Goal: Task Accomplishment & Management: Use online tool/utility

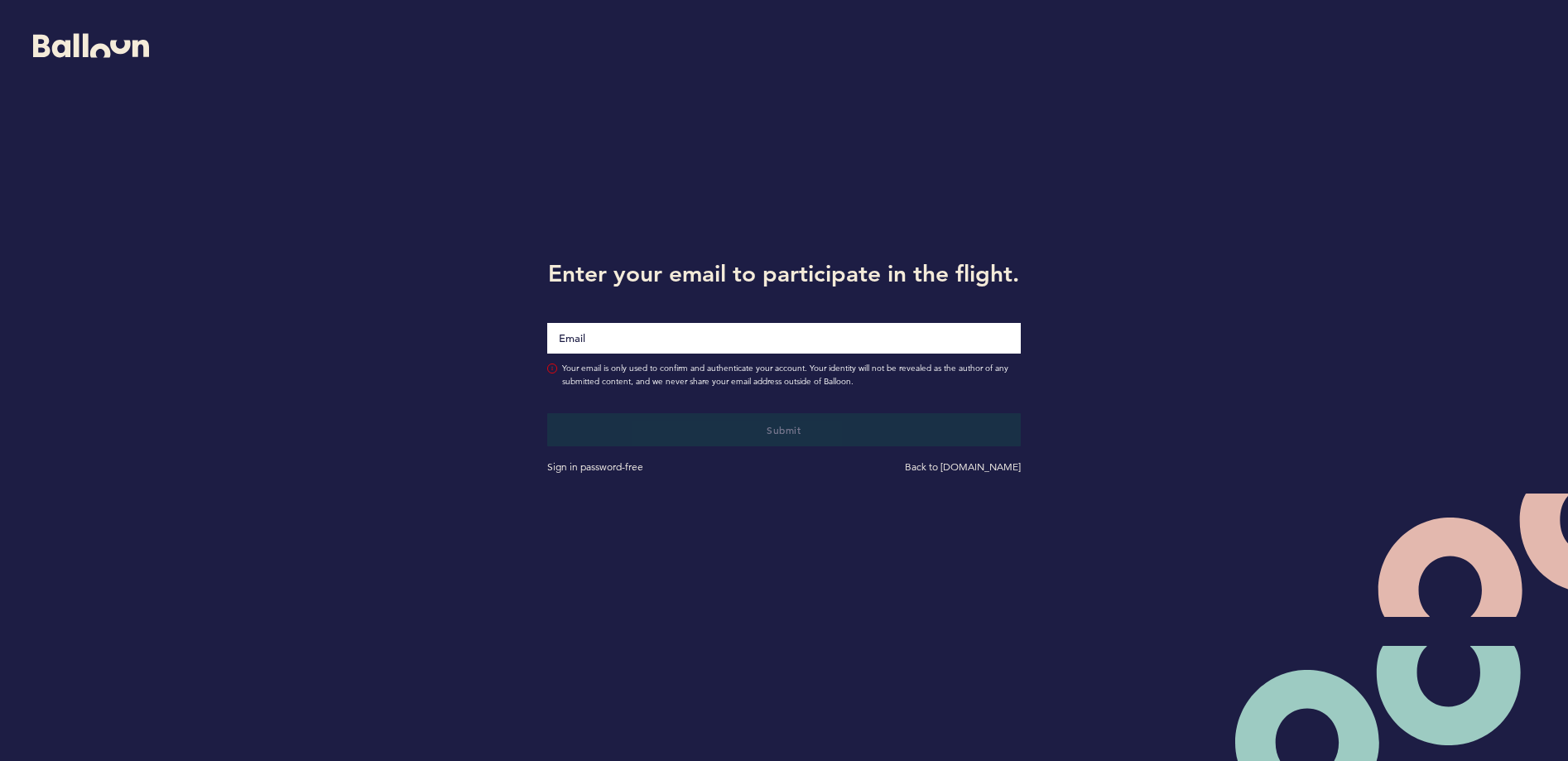
click at [650, 354] on input "Email" at bounding box center [783, 338] width 473 height 31
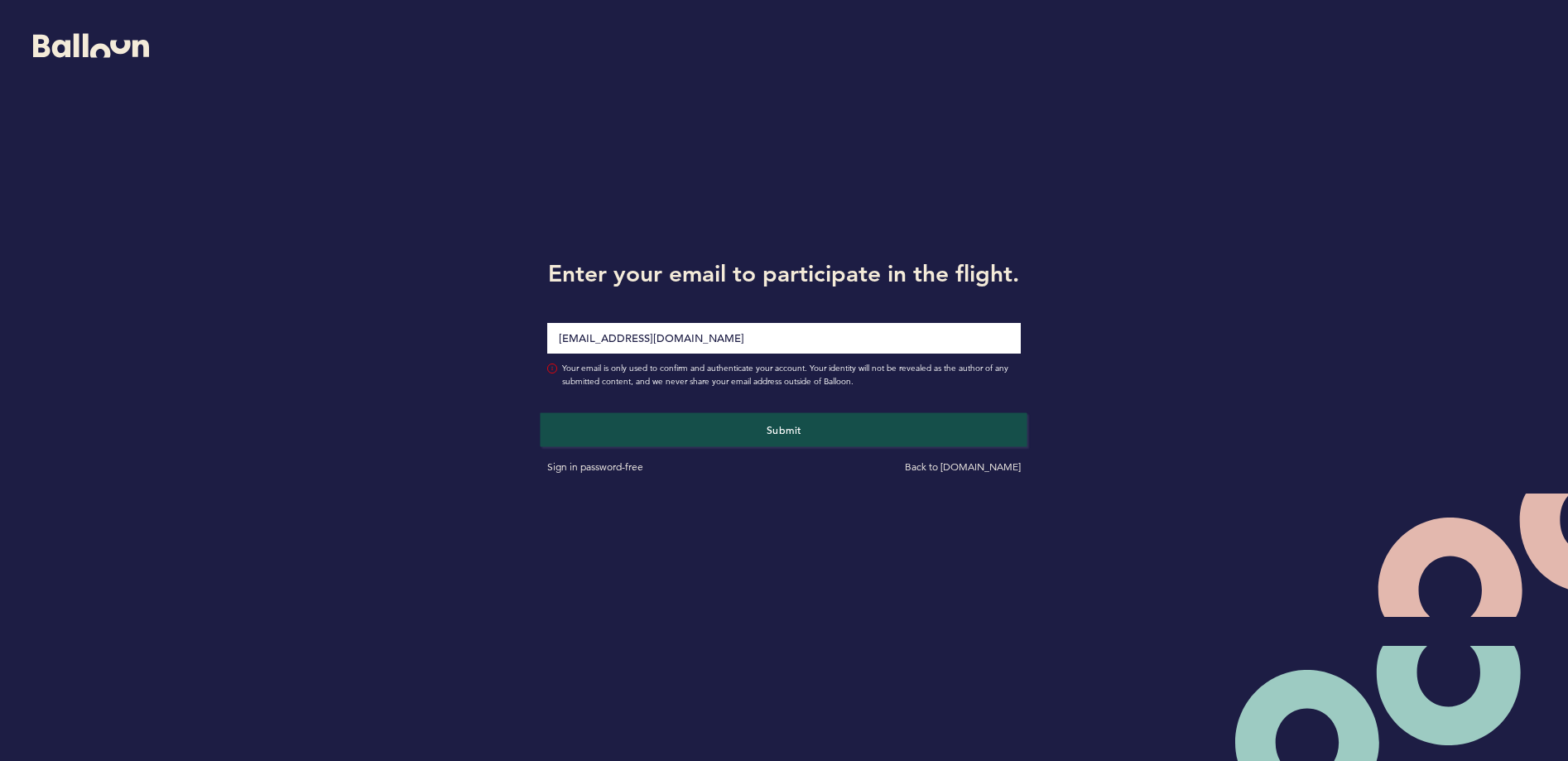
type input "[EMAIL_ADDRESS][DOMAIN_NAME]"
click at [729, 446] on button "Submit" at bounding box center [784, 429] width 487 height 34
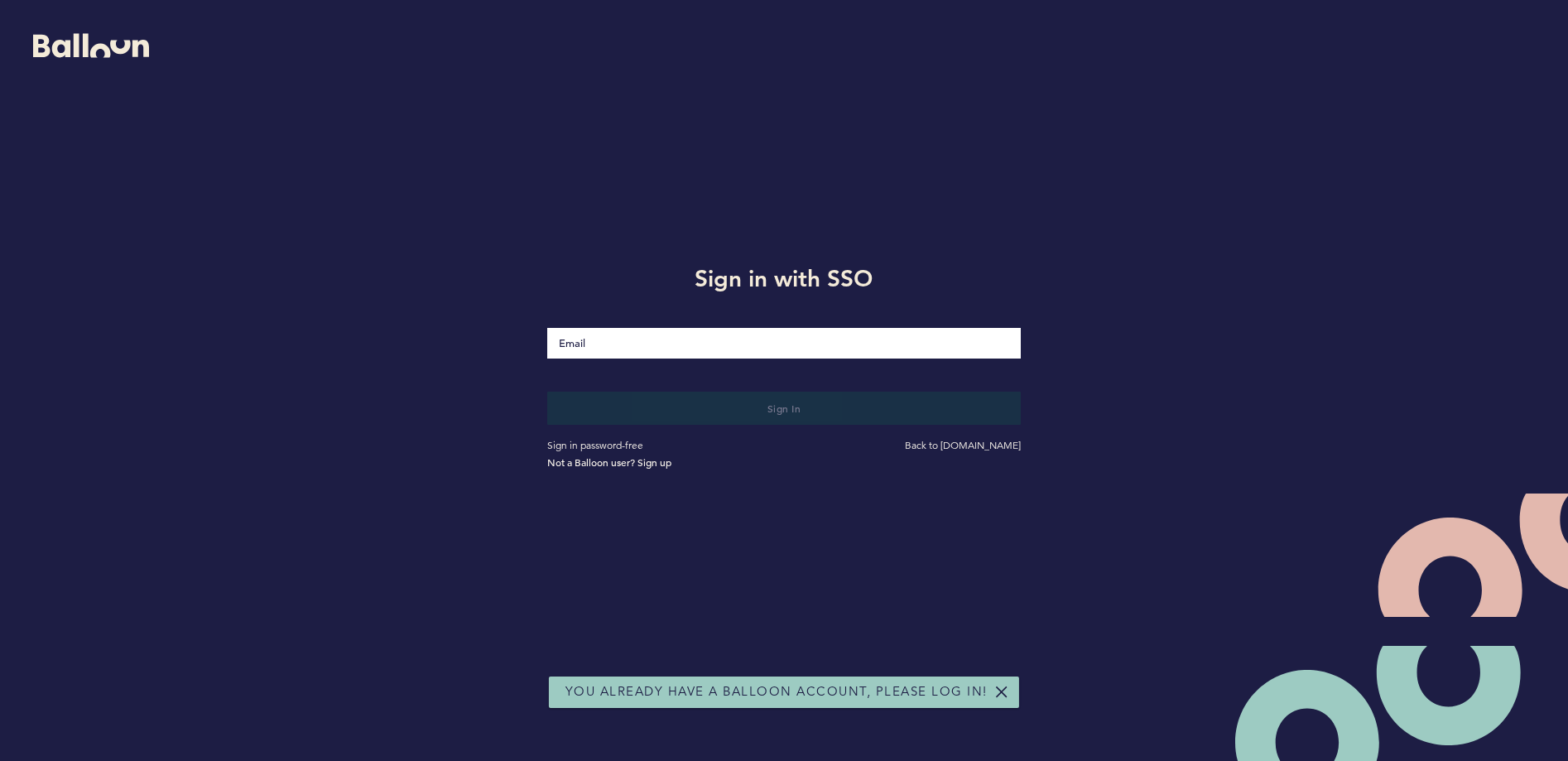
click at [652, 336] on input "Email" at bounding box center [783, 343] width 473 height 31
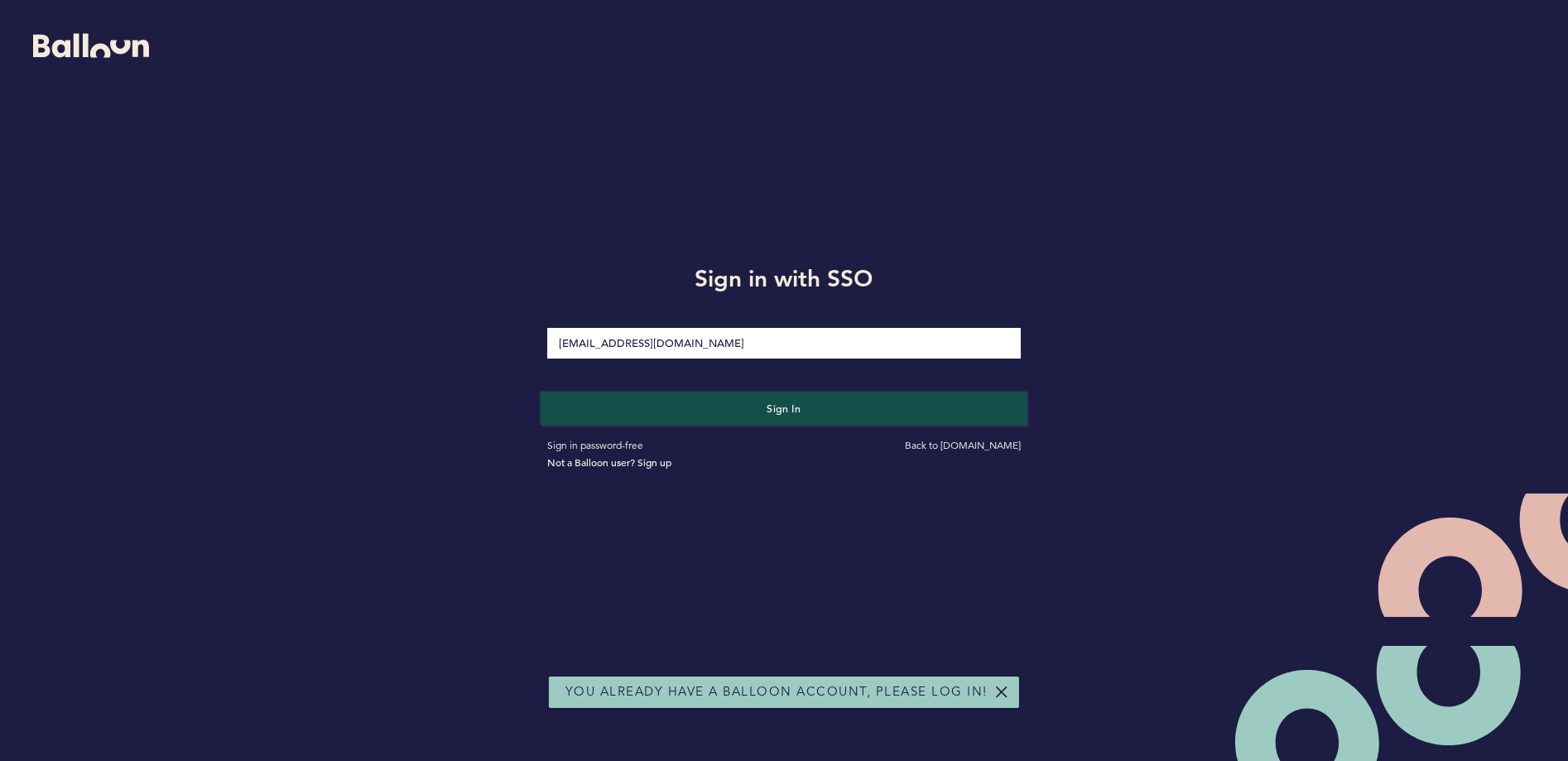
type input "mhogan@Astros.com"
click at [721, 421] on button "Sign in" at bounding box center [784, 407] width 487 height 34
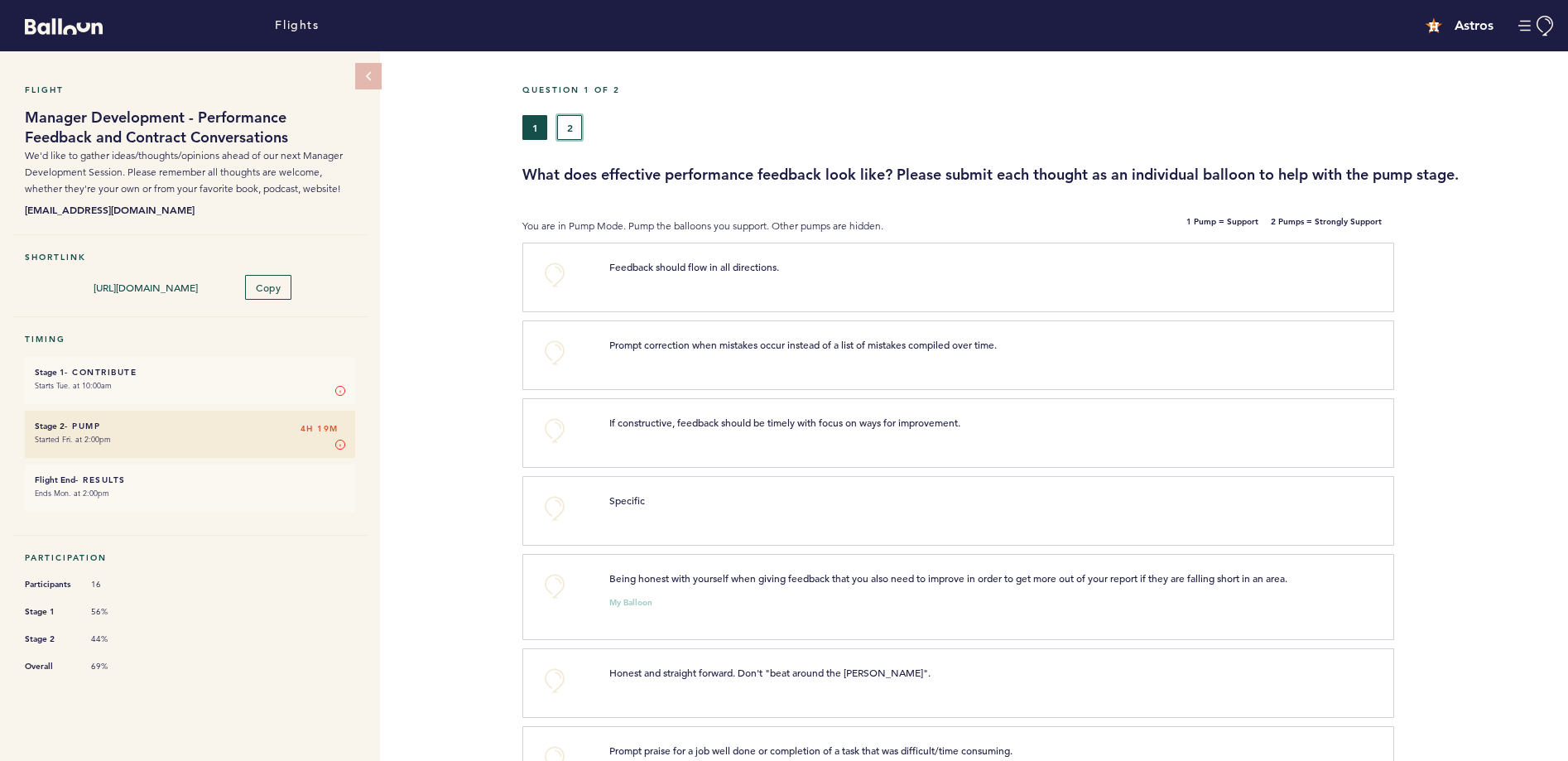
click at [563, 128] on button "2" at bounding box center [570, 128] width 25 height 25
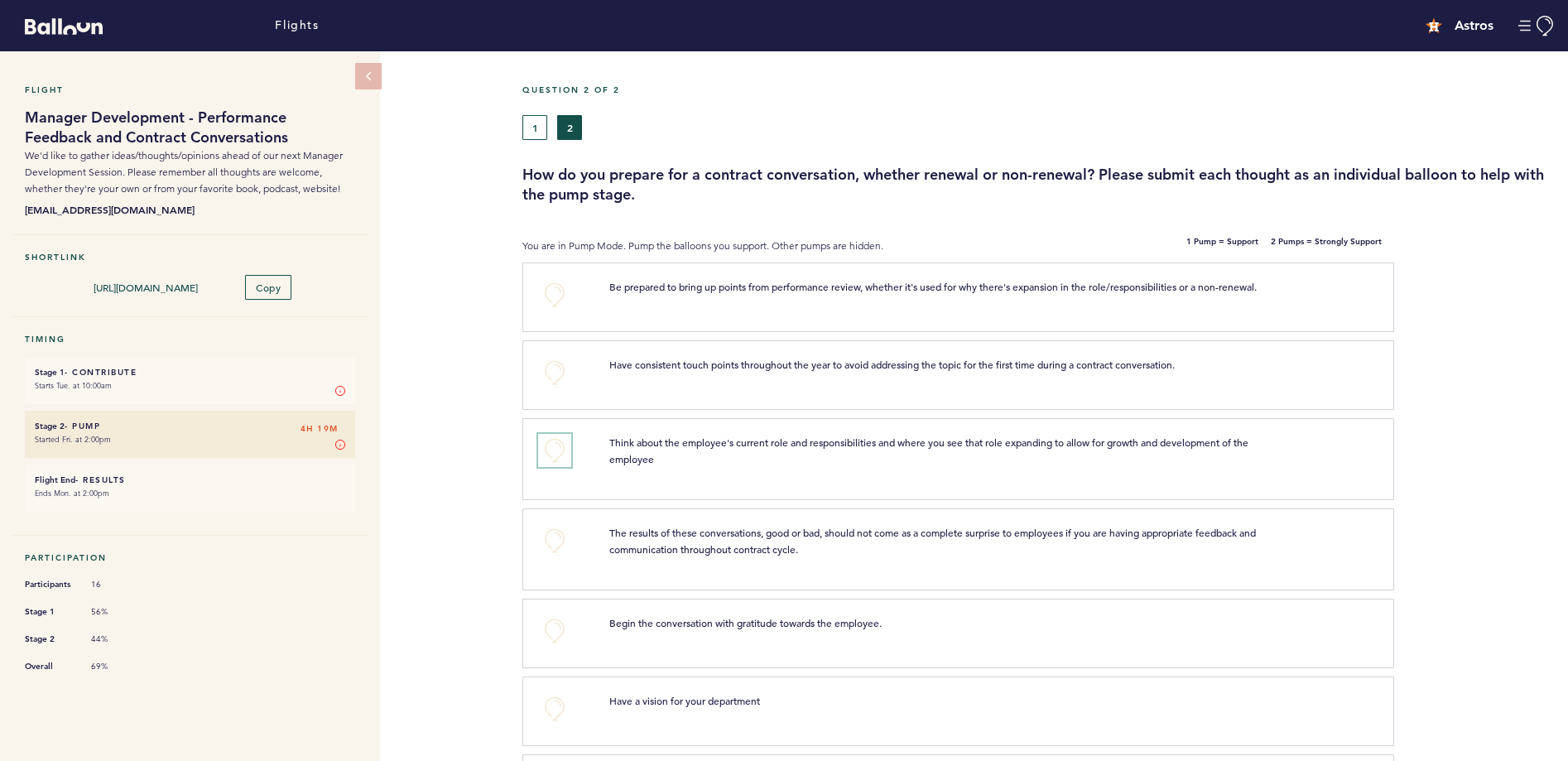
click at [550, 450] on button "+0" at bounding box center [555, 451] width 33 height 33
click at [550, 450] on span "+1" at bounding box center [555, 448] width 12 height 17
click at [474, 461] on div "Flight Manager Development - Performance Feedback and Contract Conversations We…" at bounding box center [784, 406] width 1568 height 710
